Goal: Task Accomplishment & Management: Complete application form

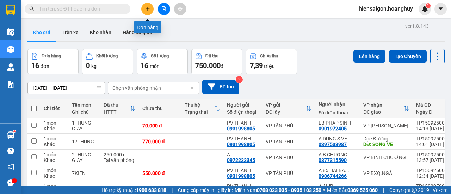
click at [150, 6] on button at bounding box center [147, 9] width 12 height 12
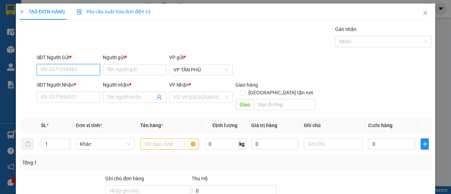
click at [91, 67] on input "SĐT Người Gửi *" at bounding box center [68, 69] width 63 height 11
click at [66, 80] on div "0983734499 - BD" at bounding box center [68, 84] width 54 height 8
type input "0983734499"
type input "BD"
type input "0903622020"
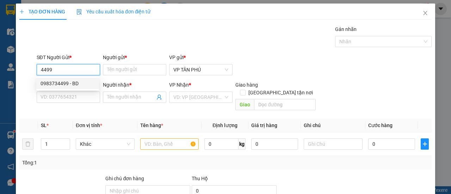
type input "ANH THÁI"
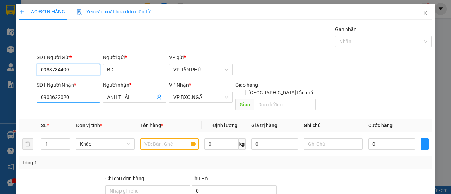
type input "0983734499"
click at [66, 93] on input "0903622020" at bounding box center [68, 97] width 63 height 11
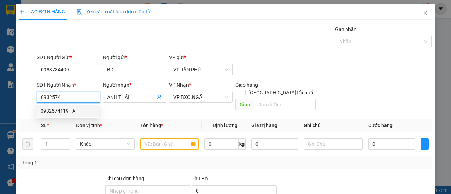
click at [68, 111] on div "0932574119 - A" at bounding box center [68, 111] width 54 height 8
type input "0932574119"
type input "A"
type input "CAU BO DE"
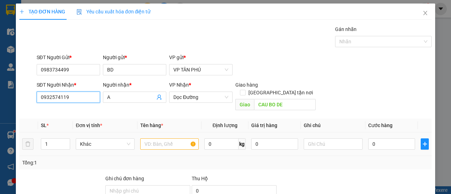
type input "0932574119"
click at [167, 138] on input "text" at bounding box center [169, 143] width 59 height 11
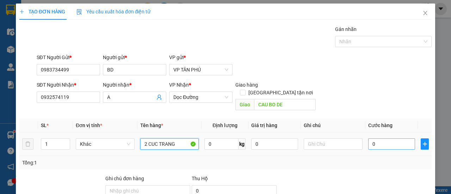
type input "2 CUC TRANG"
click at [387, 138] on input "0" at bounding box center [391, 143] width 47 height 11
type input "3"
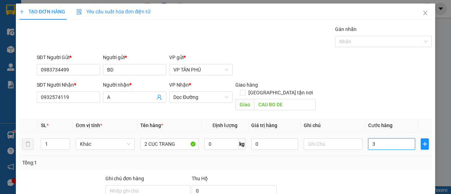
type input "30"
type input "300"
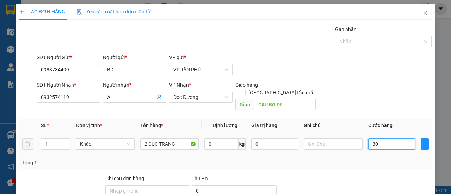
type input "300"
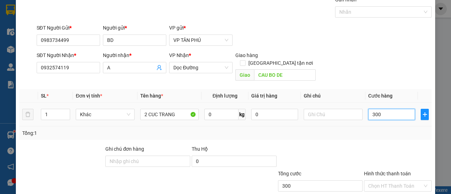
scroll to position [66, 0]
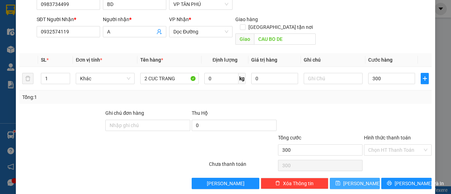
type input "300.000"
click at [365, 178] on button "[PERSON_NAME]" at bounding box center [355, 183] width 50 height 11
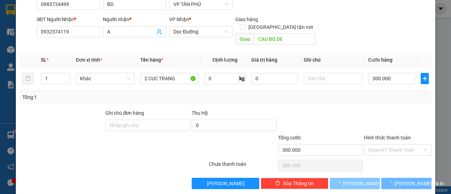
type input "0"
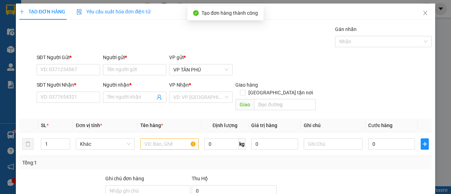
scroll to position [0, 0]
click at [423, 11] on icon "close" at bounding box center [426, 13] width 6 height 6
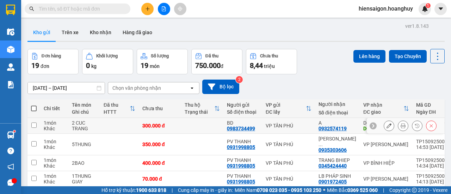
click at [41, 125] on td "1 món Khác" at bounding box center [54, 126] width 28 height 16
checkbox input "true"
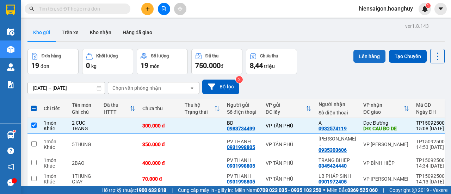
click at [360, 53] on button "Lên hàng" at bounding box center [369, 56] width 32 height 13
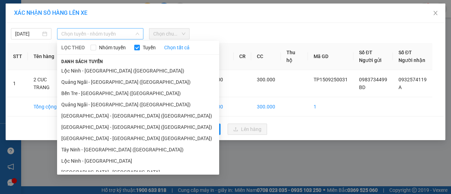
click at [85, 35] on span "Chọn tuyến - nhóm tuyến" at bounding box center [100, 34] width 78 height 11
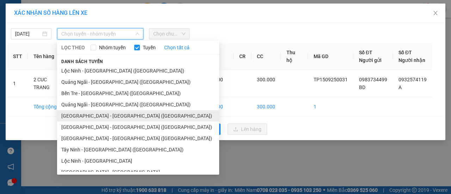
click at [79, 117] on li "[GEOGRAPHIC_DATA] - [GEOGRAPHIC_DATA] ([GEOGRAPHIC_DATA])" at bounding box center [138, 115] width 162 height 11
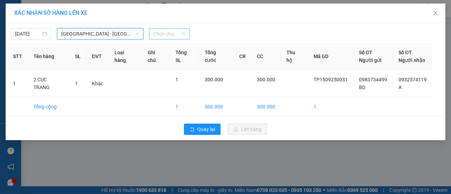
click at [174, 31] on span "Chọn chuyến" at bounding box center [169, 34] width 32 height 11
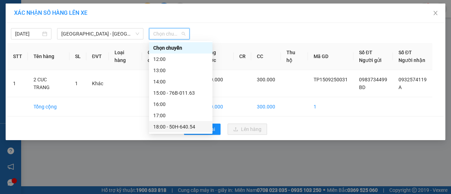
click at [178, 126] on div "18:00 - 50H-640.54" at bounding box center [180, 127] width 55 height 8
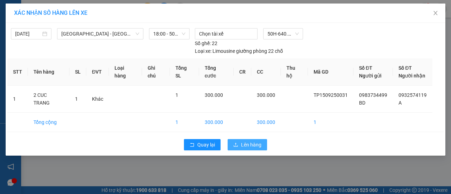
click at [265, 147] on button "Lên hàng" at bounding box center [247, 144] width 39 height 11
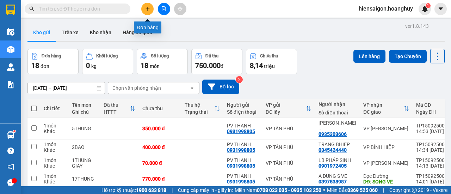
click at [148, 7] on icon "plus" at bounding box center [147, 8] width 5 height 5
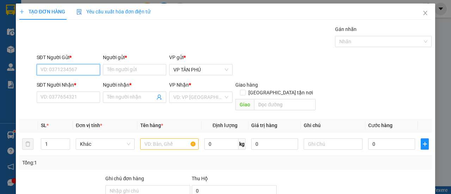
click at [79, 71] on input "SĐT Người Gửi *" at bounding box center [68, 69] width 63 height 11
click at [69, 84] on div "0983734499 - BD" at bounding box center [68, 84] width 54 height 8
type input "0983734499"
type input "BD"
type input "0932574119"
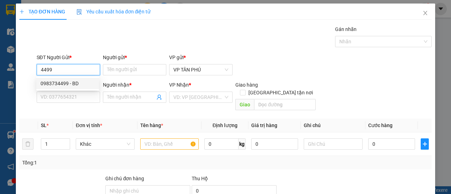
type input "A"
type input "CAU BO DE"
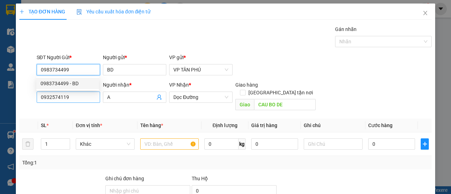
type input "0983734499"
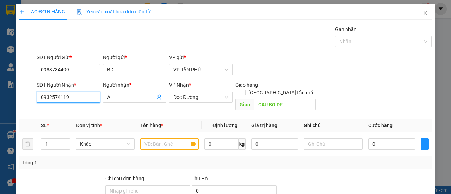
click at [69, 101] on input "0932574119" at bounding box center [68, 97] width 63 height 11
click at [72, 95] on input "0932574119" at bounding box center [68, 97] width 63 height 11
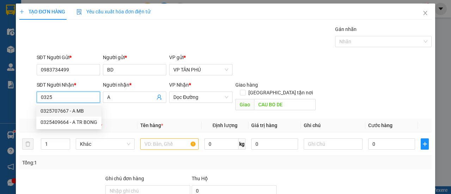
click at [66, 112] on div "0325707667 - A MB" at bounding box center [69, 111] width 57 height 8
type input "0325707667"
type input "A MB"
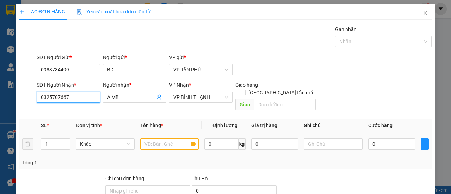
type input "0325707667"
click at [168, 138] on input "text" at bounding box center [169, 143] width 59 height 11
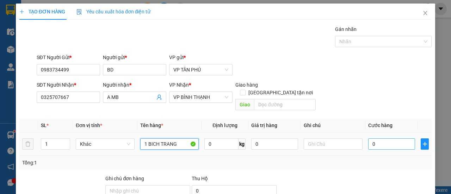
type input "1 BICH TRANG"
click at [383, 138] on input "0" at bounding box center [391, 143] width 47 height 11
type input "5"
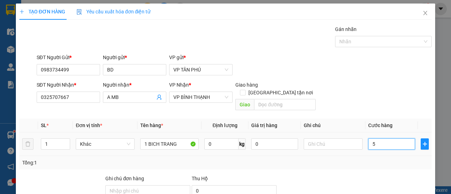
type input "50"
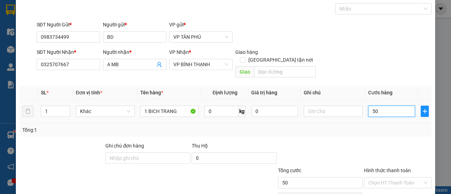
scroll to position [66, 0]
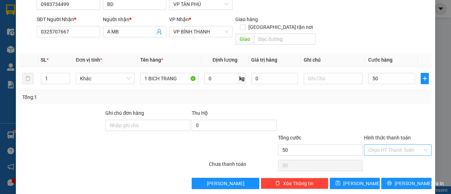
type input "50.000"
click at [380, 145] on input "Hình thức thanh toán" at bounding box center [395, 150] width 54 height 11
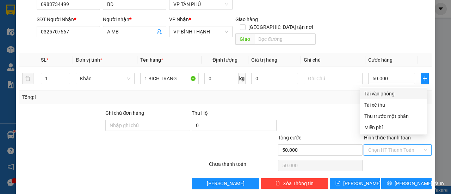
click at [378, 92] on div "Tại văn phòng" at bounding box center [393, 94] width 58 height 8
type input "0"
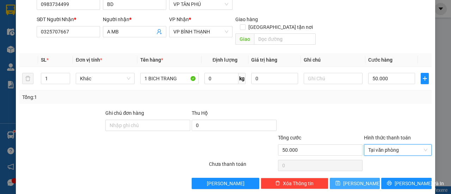
click at [355, 180] on span "[PERSON_NAME]" at bounding box center [362, 184] width 38 height 8
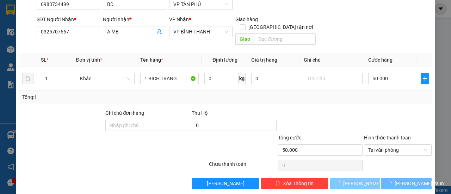
type input "0"
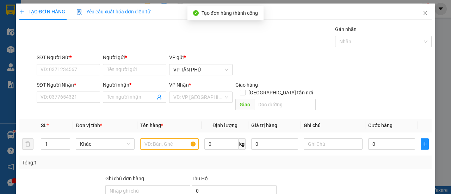
scroll to position [0, 0]
drag, startPoint x: 421, startPoint y: 12, endPoint x: 16, endPoint y: 103, distance: 415.7
click at [423, 12] on icon "close" at bounding box center [426, 13] width 6 height 6
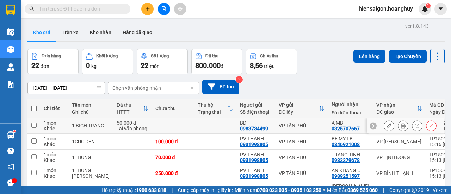
click at [42, 125] on td "1 món Khác" at bounding box center [54, 126] width 28 height 16
checkbox input "true"
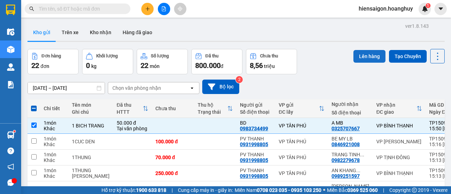
click at [371, 56] on button "Lên hàng" at bounding box center [369, 56] width 32 height 13
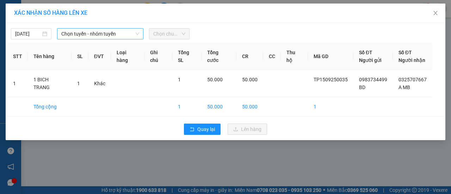
click at [88, 29] on span "Chọn tuyến - nhóm tuyến" at bounding box center [100, 34] width 78 height 11
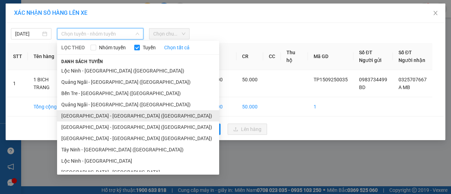
click at [88, 117] on li "[GEOGRAPHIC_DATA] - [GEOGRAPHIC_DATA] ([GEOGRAPHIC_DATA])" at bounding box center [138, 115] width 162 height 11
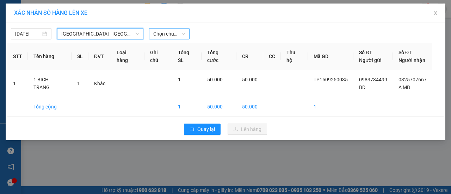
click at [168, 36] on span "Chọn chuyến" at bounding box center [169, 34] width 32 height 11
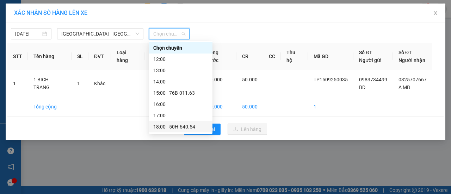
click at [180, 128] on div "18:00 - 50H-640.54" at bounding box center [180, 127] width 55 height 8
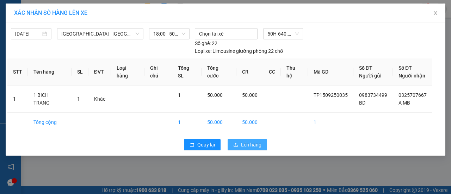
drag, startPoint x: 242, startPoint y: 142, endPoint x: 242, endPoint y: 147, distance: 5.3
click at [242, 144] on span "Lên hàng" at bounding box center [251, 145] width 20 height 8
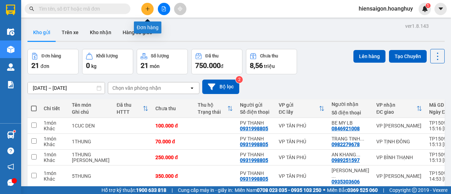
click at [149, 7] on icon "plus" at bounding box center [147, 8] width 5 height 5
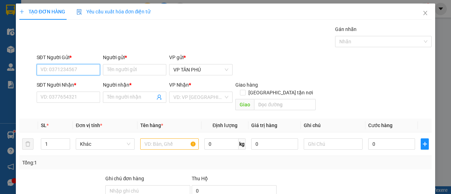
click at [79, 69] on input "SĐT Người Gửi *" at bounding box center [68, 69] width 63 height 11
click at [62, 80] on div "0983734499 - BD" at bounding box center [68, 84] width 54 height 8
type input "0983734499"
type input "BD"
type input "0325707667"
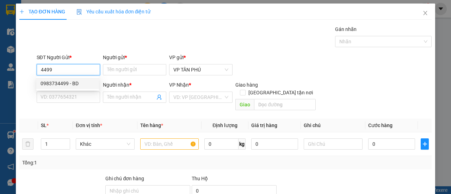
type input "A MB"
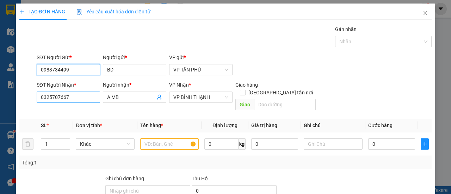
type input "0983734499"
click at [66, 93] on input "0325707667" at bounding box center [68, 97] width 63 height 11
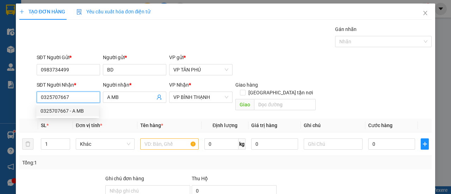
click at [66, 94] on input "0325707667" at bounding box center [68, 97] width 63 height 11
click at [65, 109] on div "0944198851 - A [GEOGRAPHIC_DATA]" at bounding box center [83, 111] width 84 height 8
type input "0944198851"
type input "A LA HÀ TU NGHIA"
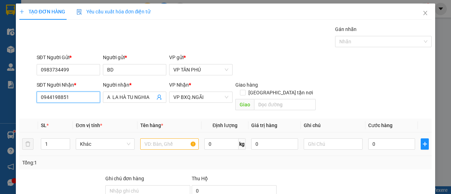
type input "0944198851"
click at [153, 138] on input "text" at bounding box center [169, 143] width 59 height 11
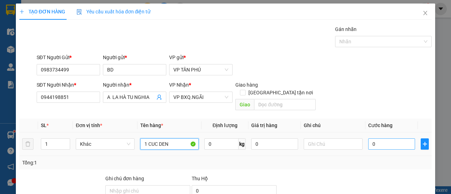
type input "1 CUC DEN"
click at [377, 138] on input "0" at bounding box center [391, 143] width 47 height 11
type input "5"
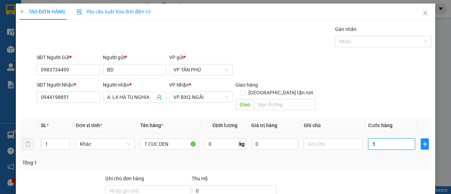
type input "50"
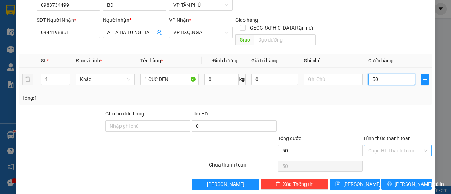
scroll to position [66, 0]
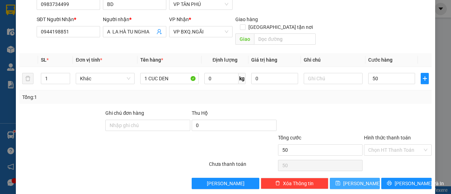
type input "50.000"
click at [358, 180] on span "[PERSON_NAME]" at bounding box center [362, 184] width 38 height 8
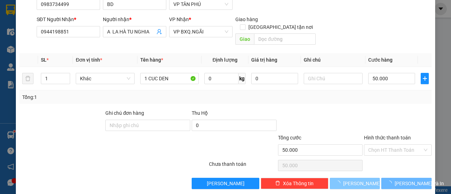
type input "0"
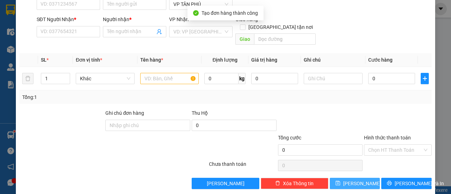
scroll to position [0, 0]
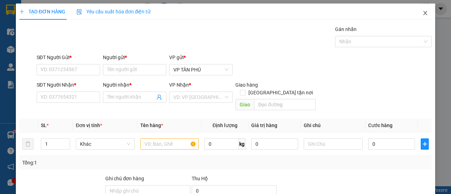
click at [424, 13] on icon "close" at bounding box center [426, 13] width 4 height 4
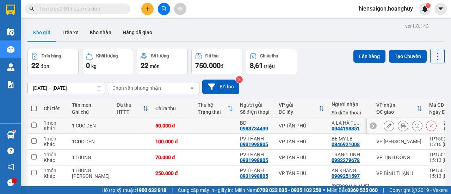
click at [32, 126] on input "checkbox" at bounding box center [33, 125] width 5 height 5
checkbox input "true"
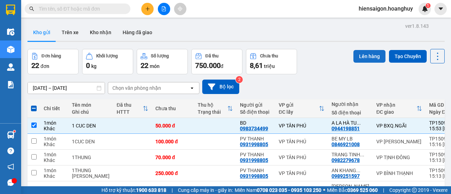
click at [366, 59] on button "Lên hàng" at bounding box center [369, 56] width 32 height 13
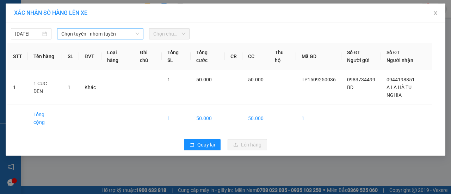
click at [93, 32] on span "Chọn tuyến - nhóm tuyến" at bounding box center [100, 34] width 78 height 11
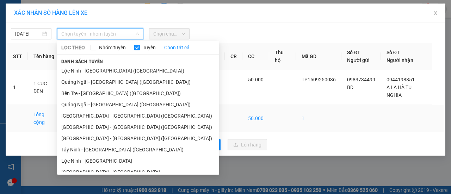
click at [92, 115] on li "[GEOGRAPHIC_DATA] - [GEOGRAPHIC_DATA] ([GEOGRAPHIC_DATA])" at bounding box center [138, 115] width 162 height 11
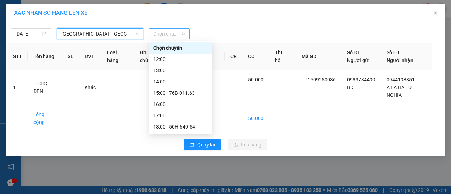
click at [181, 33] on span "Chọn chuyến" at bounding box center [169, 34] width 32 height 11
click at [179, 126] on div "18:00 - 50H-640.54" at bounding box center [180, 127] width 55 height 8
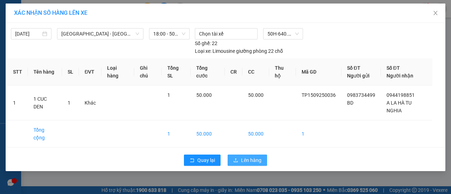
click at [247, 156] on span "Lên hàng" at bounding box center [251, 160] width 20 height 8
